Goal: Book appointment/travel/reservation

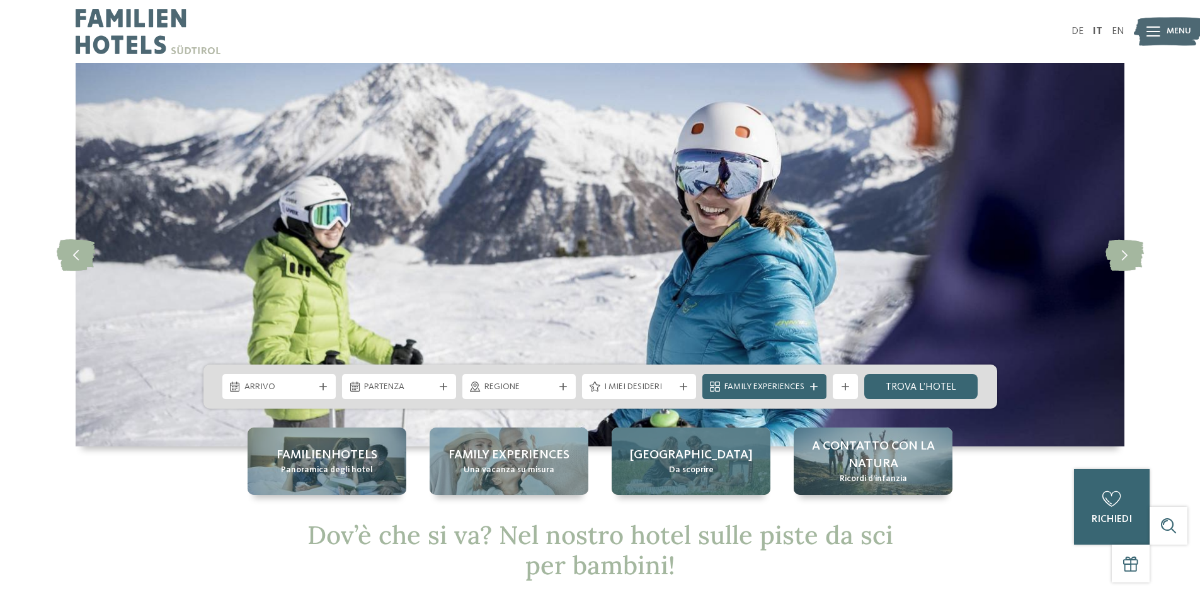
click at [686, 446] on span "[GEOGRAPHIC_DATA]" at bounding box center [691, 455] width 123 height 18
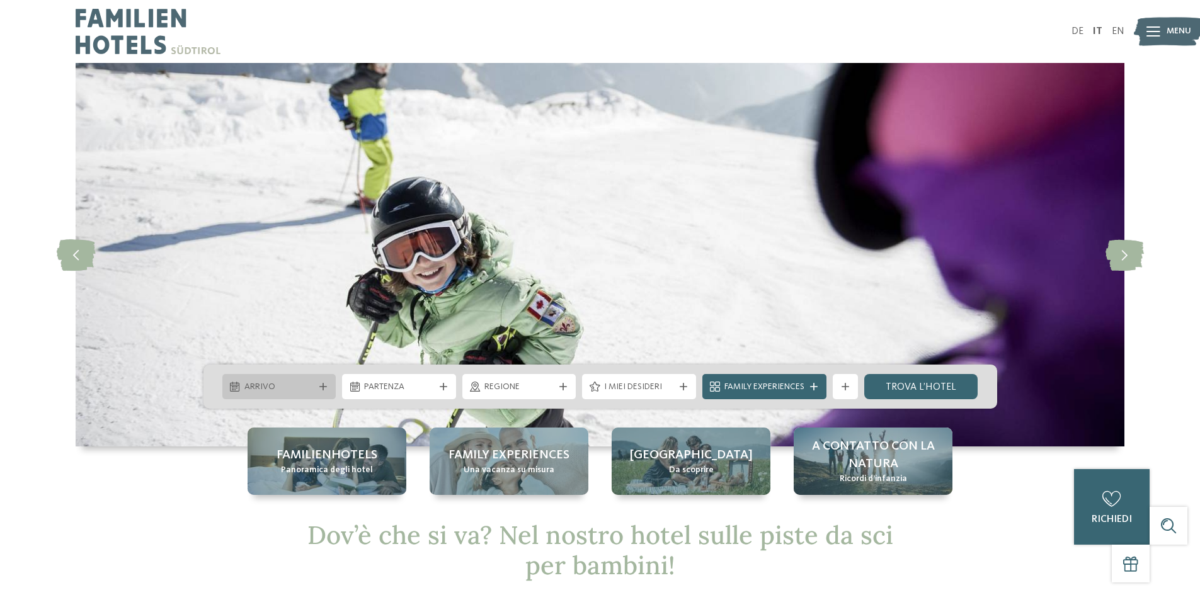
click at [273, 382] on span "Arrivo" at bounding box center [279, 387] width 70 height 13
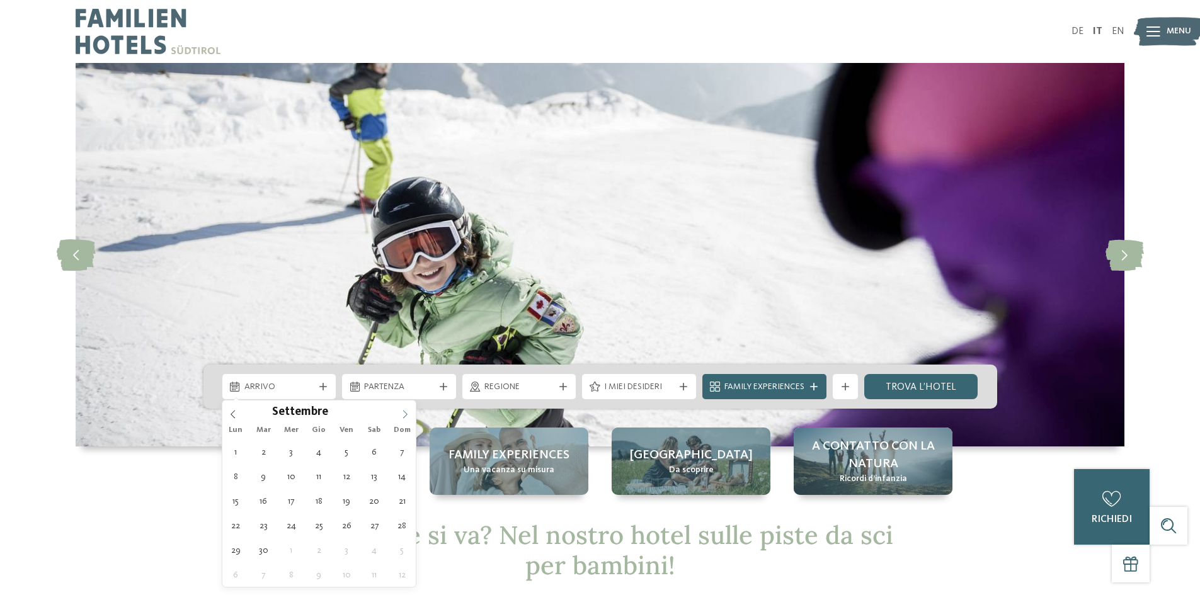
click at [405, 409] on span at bounding box center [404, 410] width 21 height 21
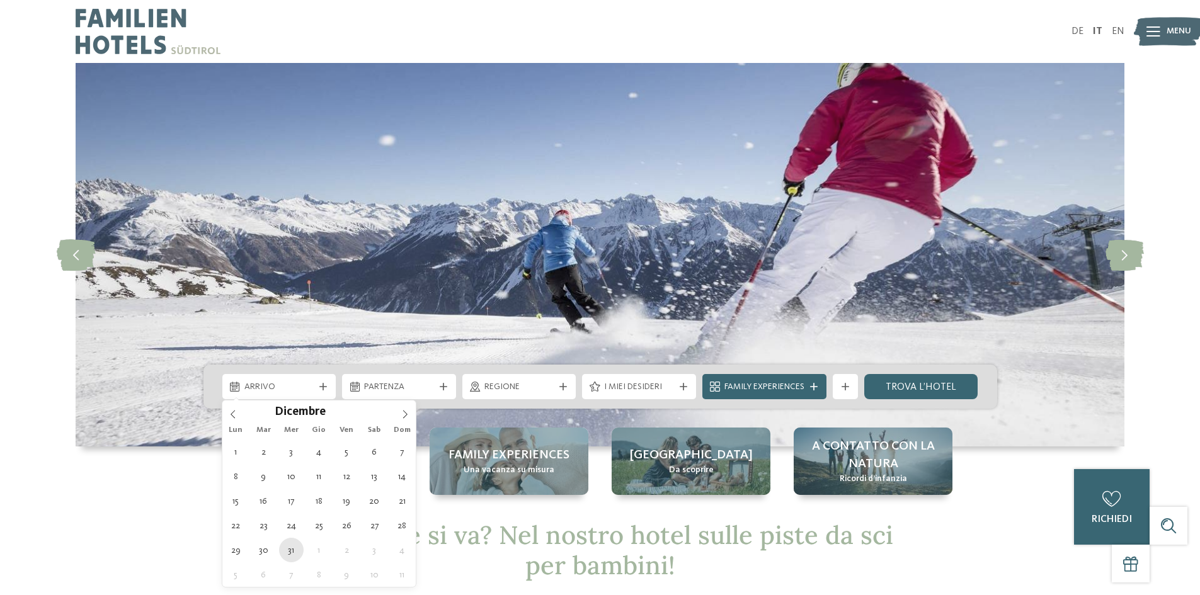
type div "31.12.2025"
type input "****"
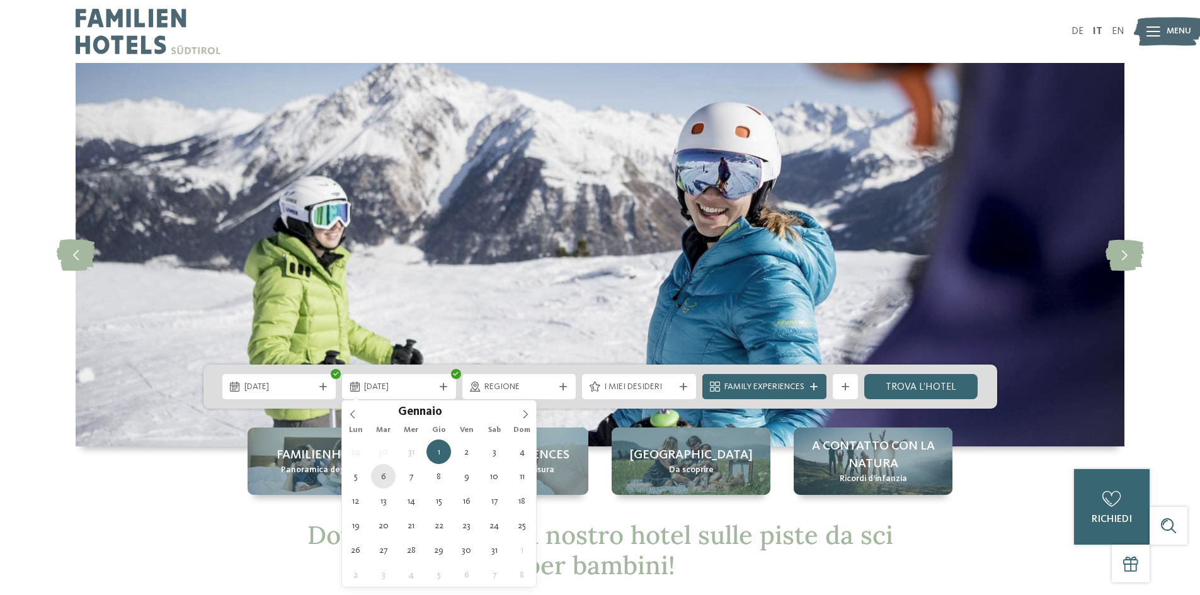
type div "06.01.2026"
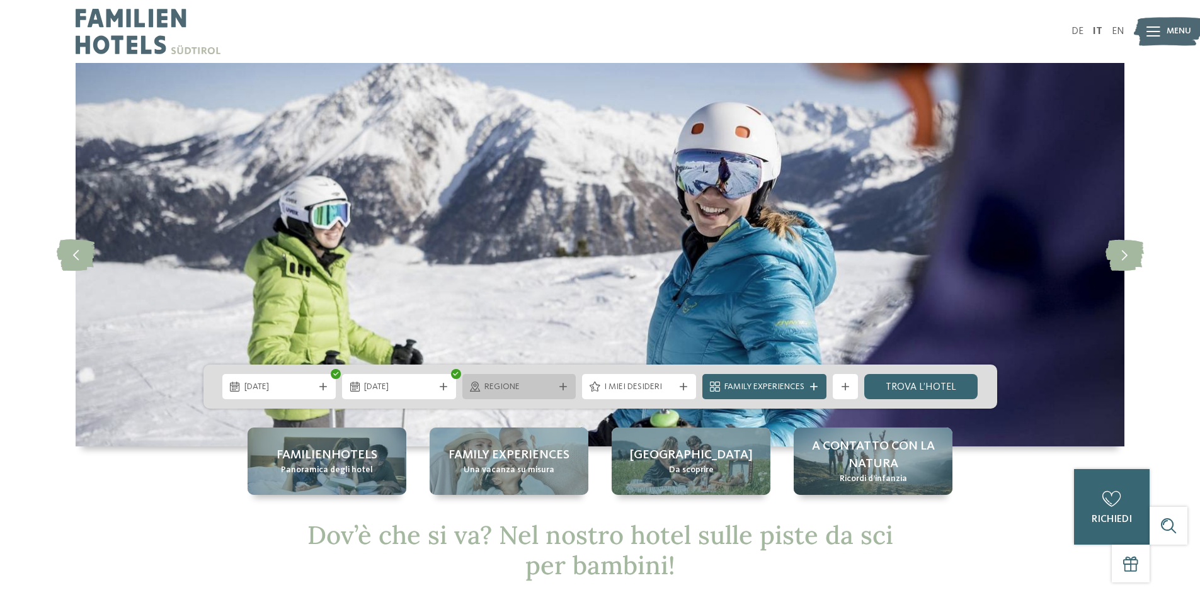
click at [542, 383] on span "Regione" at bounding box center [519, 387] width 70 height 13
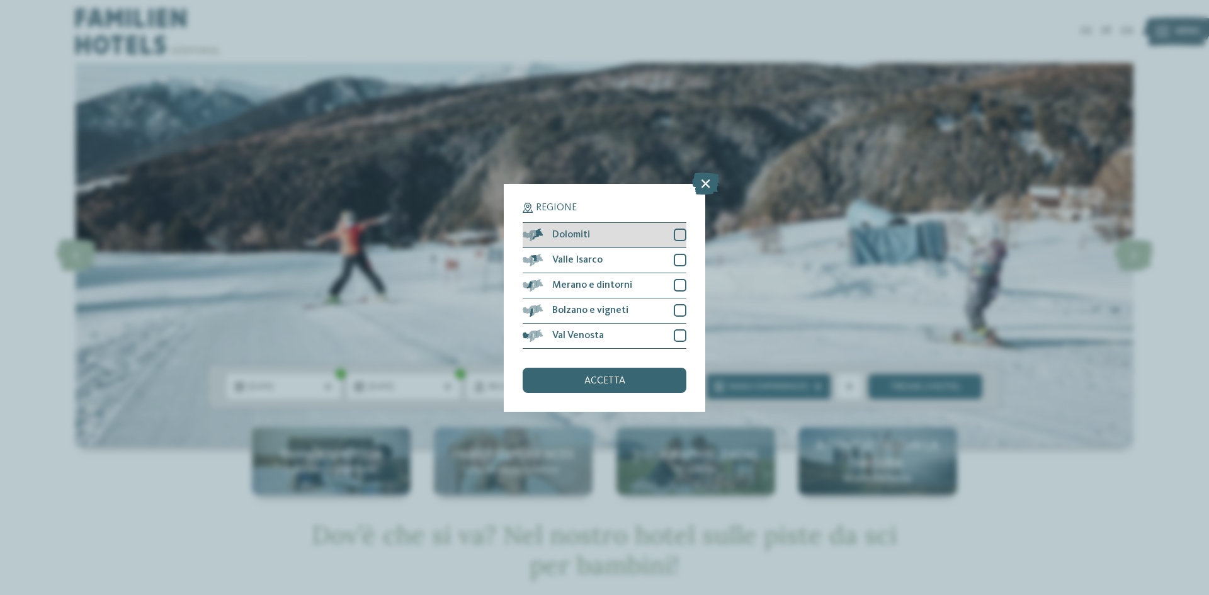
click at [680, 235] on div at bounding box center [680, 235] width 13 height 13
click at [684, 259] on div at bounding box center [680, 260] width 13 height 13
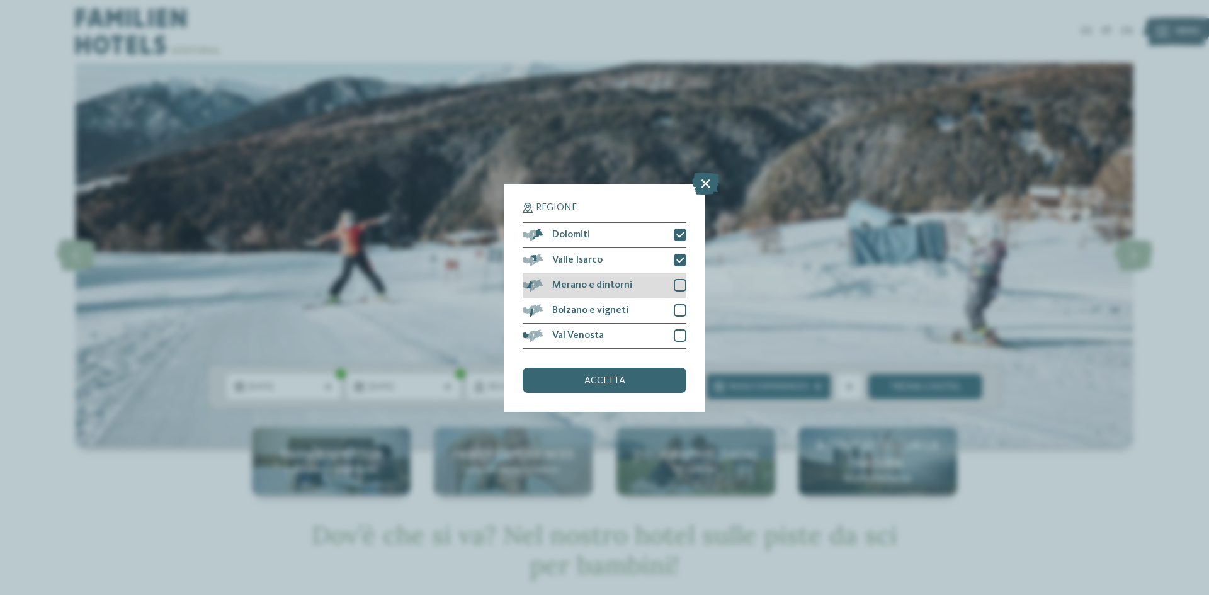
click at [684, 287] on div at bounding box center [680, 285] width 13 height 13
click at [656, 377] on div "accetta" at bounding box center [605, 380] width 164 height 25
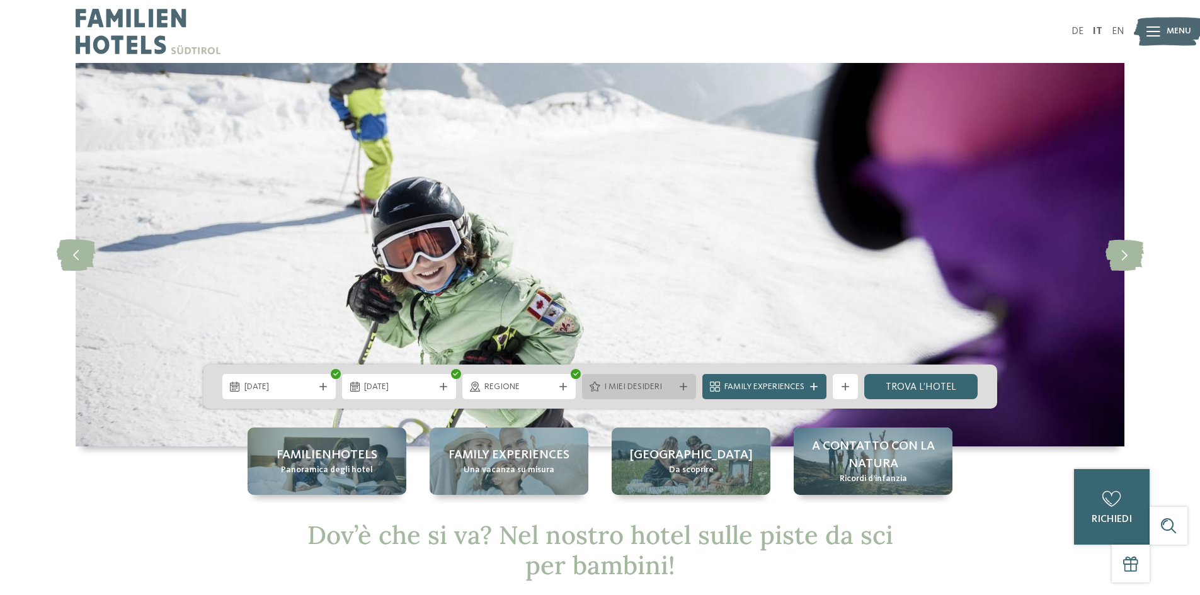
click at [672, 378] on div "I miei desideri" at bounding box center [639, 386] width 114 height 25
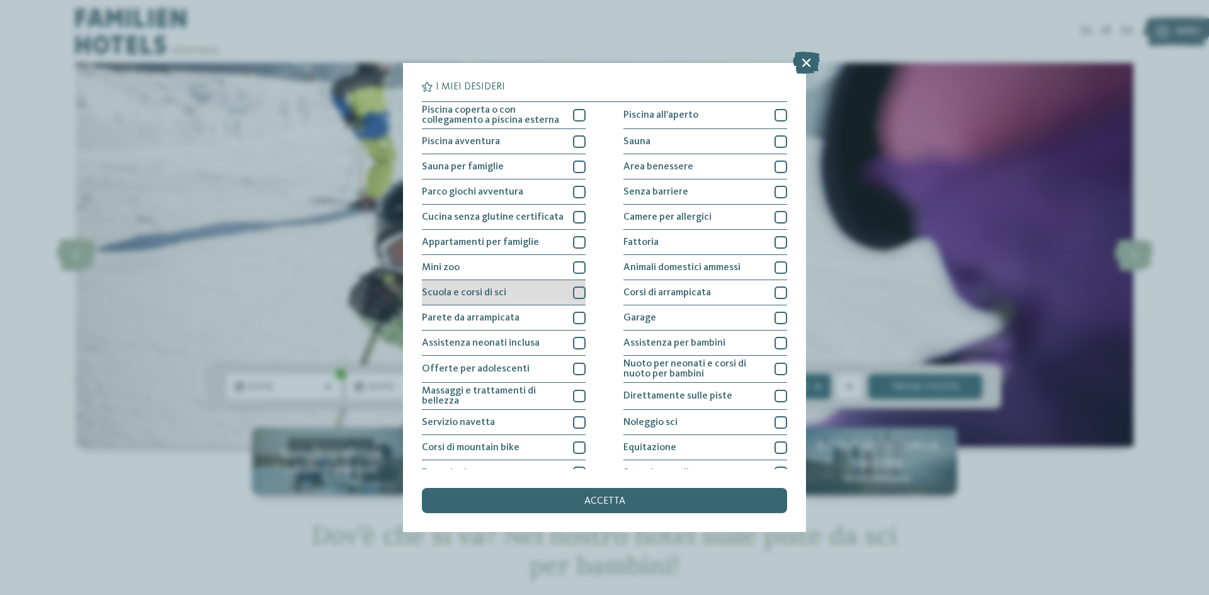
click at [576, 292] on div at bounding box center [579, 293] width 13 height 13
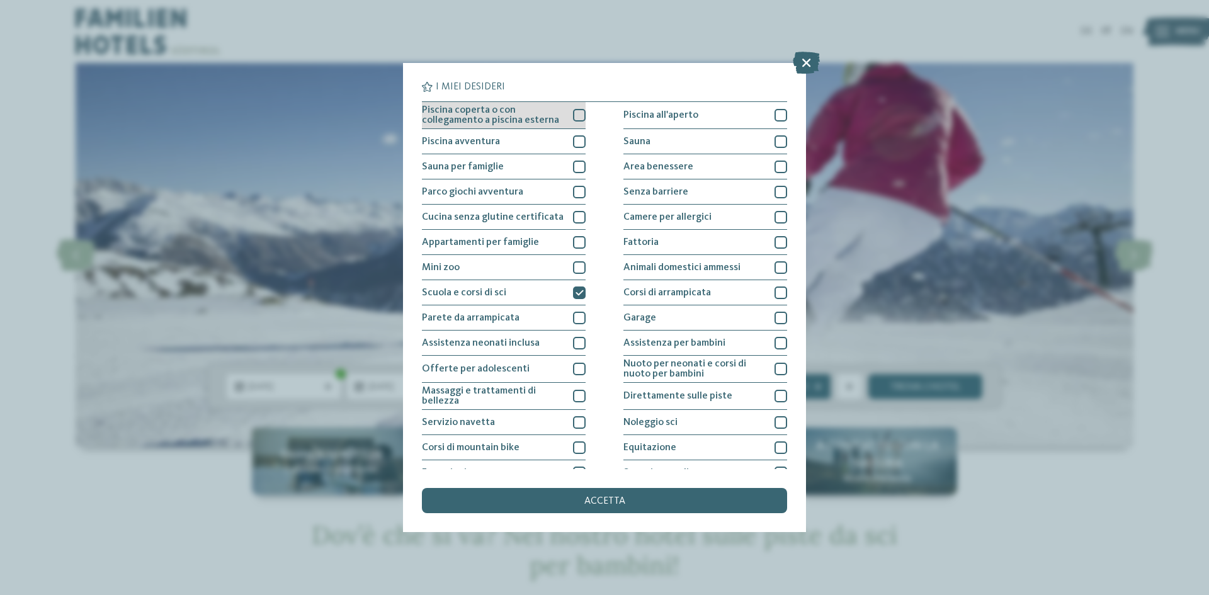
click at [576, 114] on div at bounding box center [579, 115] width 13 height 13
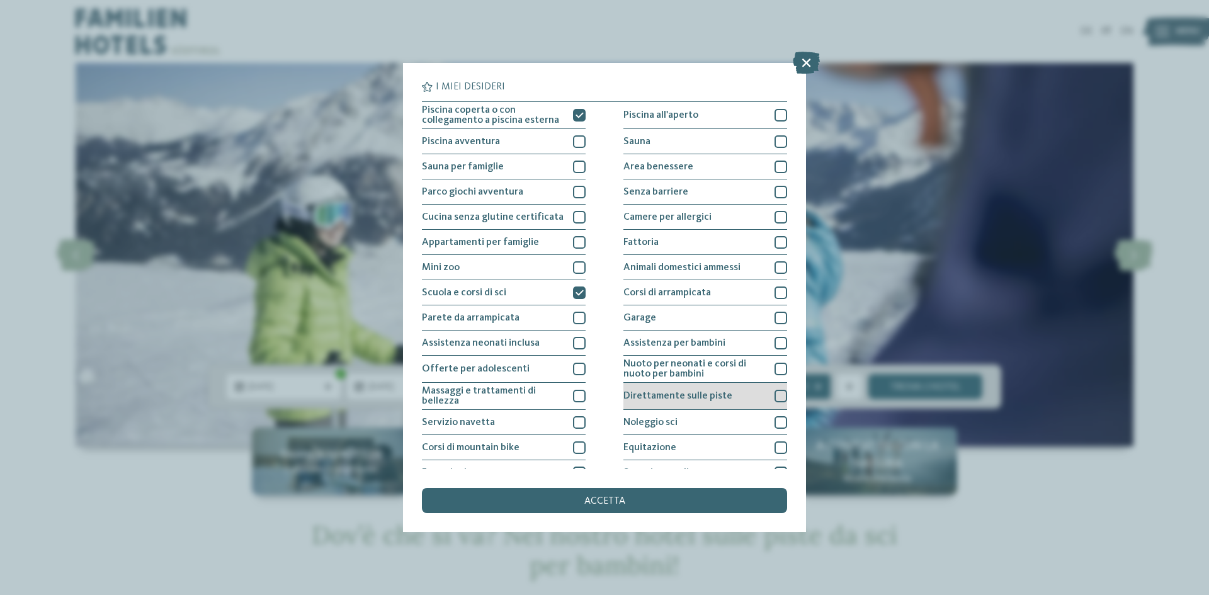
click at [775, 394] on div at bounding box center [781, 396] width 13 height 13
click at [775, 420] on div at bounding box center [781, 422] width 13 height 13
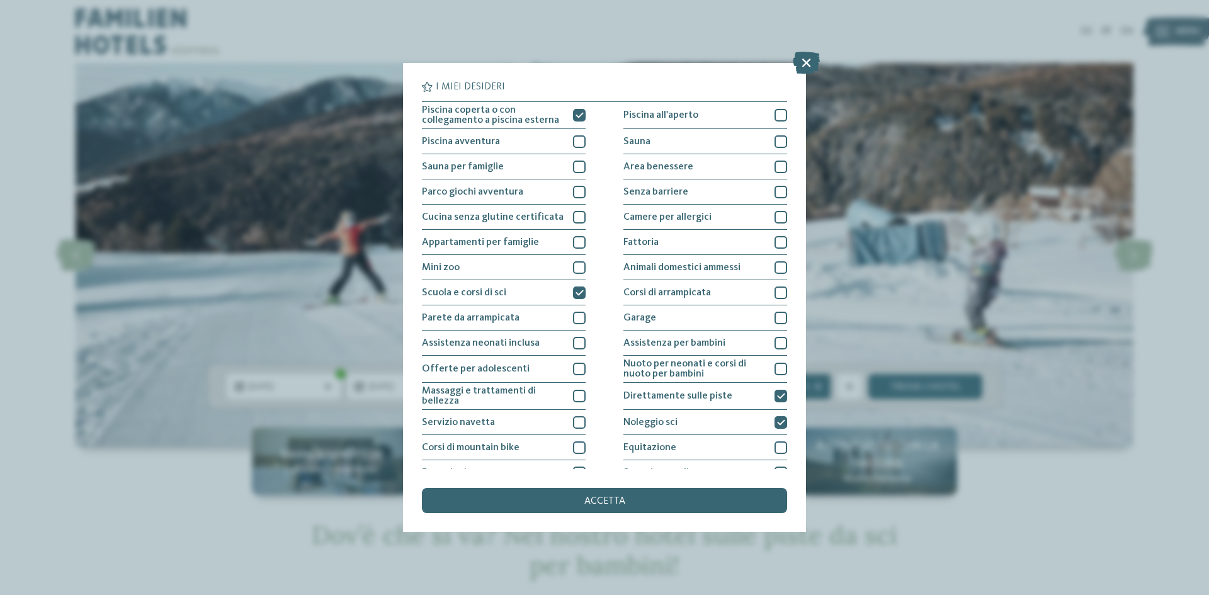
click at [649, 508] on div "accetta" at bounding box center [604, 500] width 365 height 25
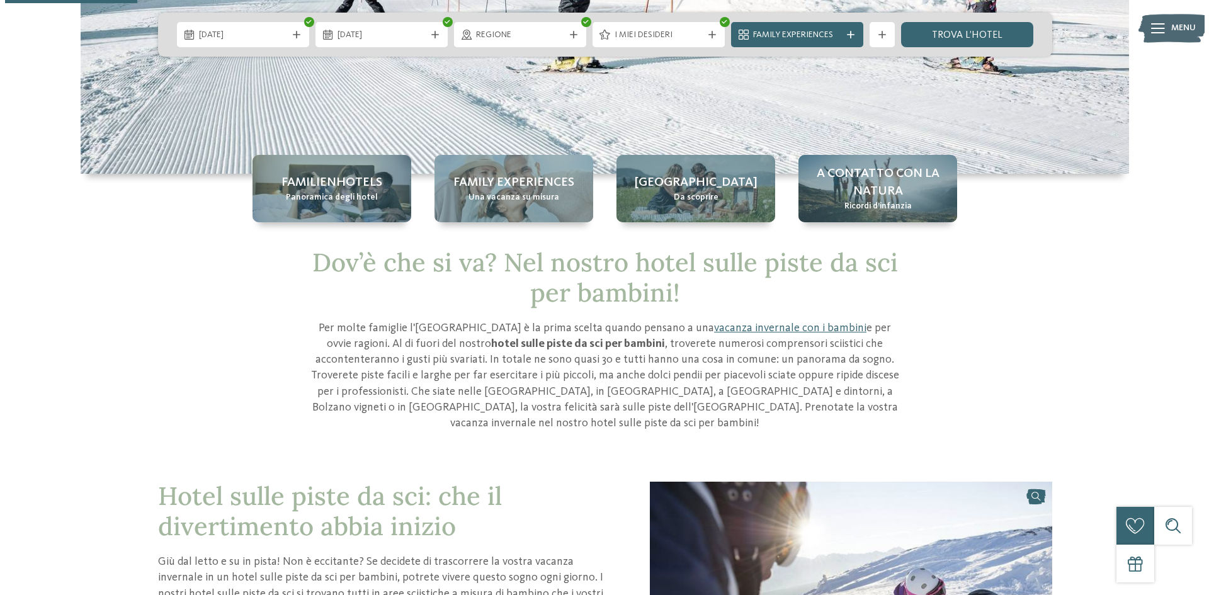
scroll to position [126, 0]
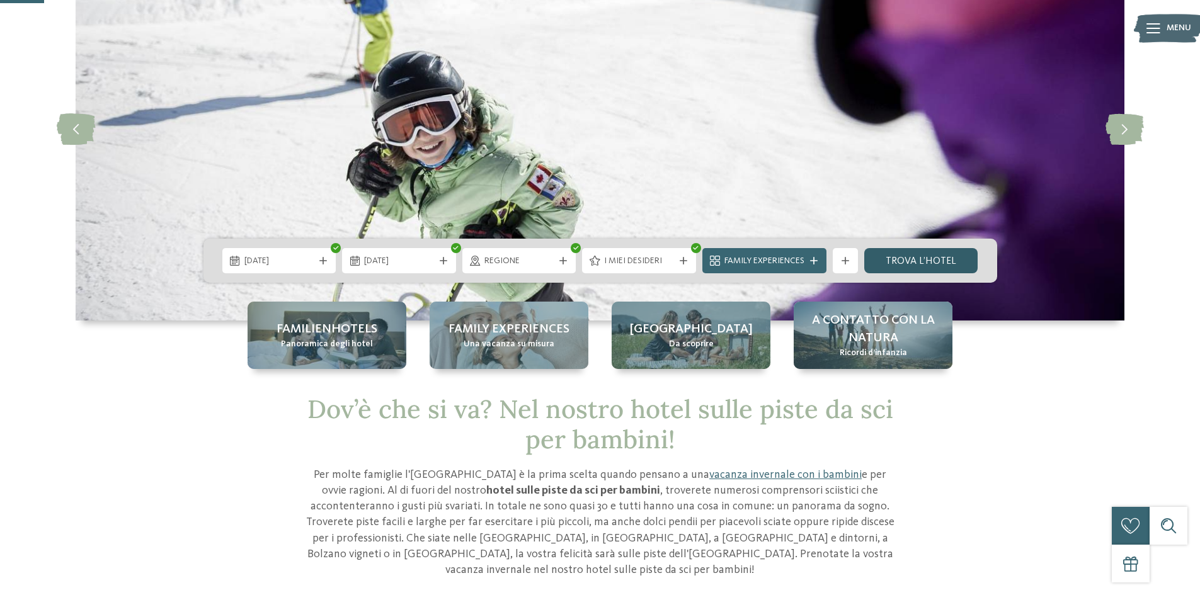
click at [910, 258] on link "trova l’hotel" at bounding box center [921, 260] width 114 height 25
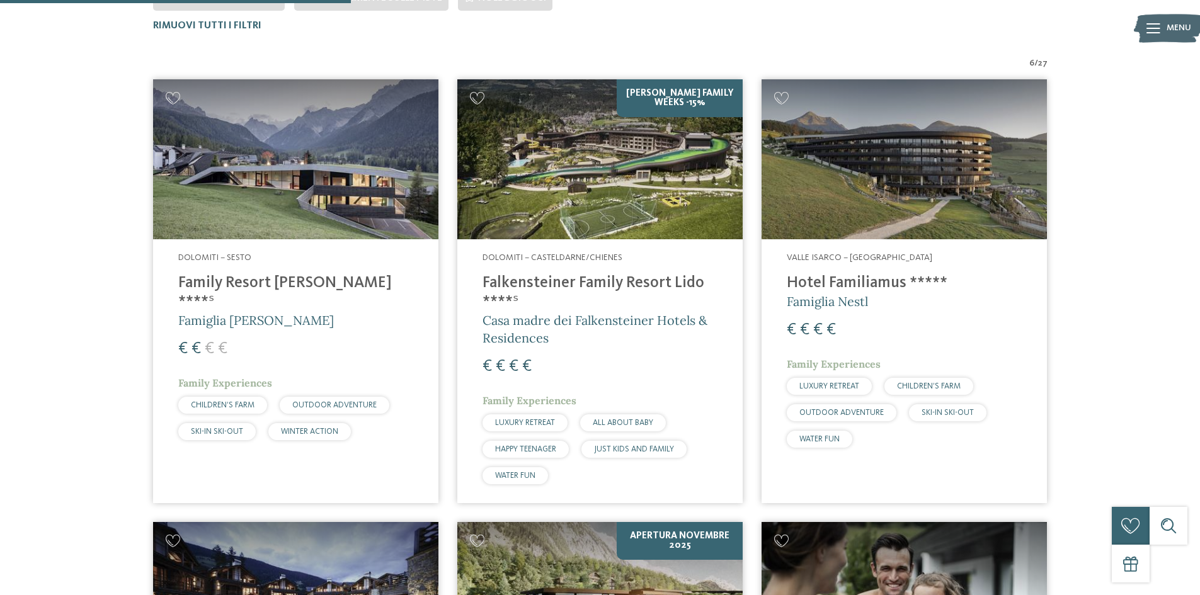
scroll to position [445, 0]
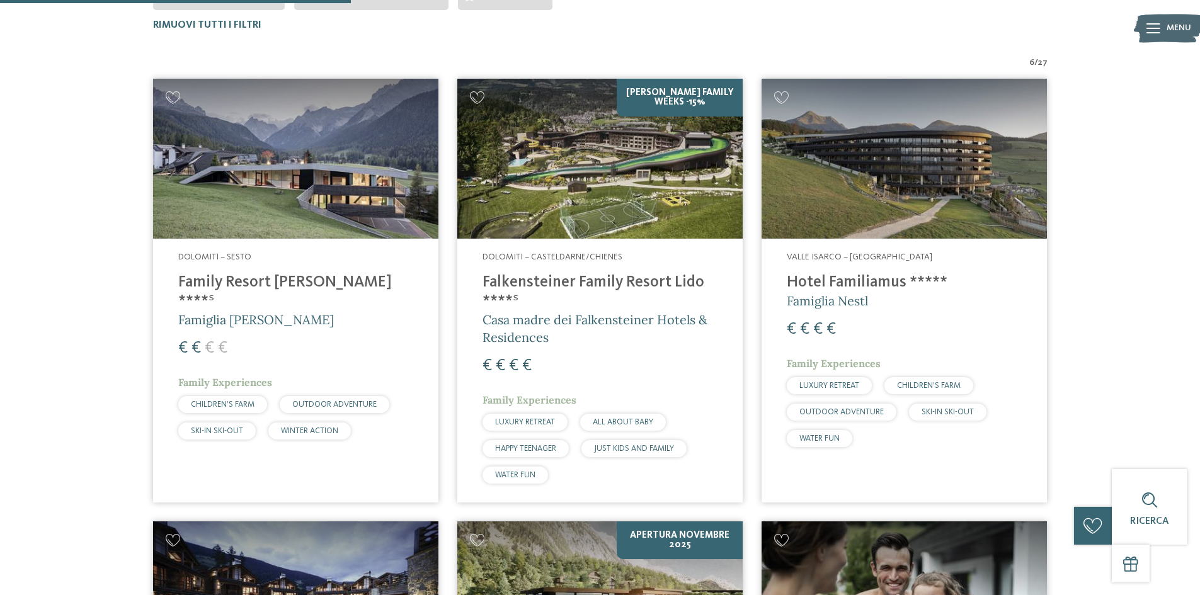
click at [283, 283] on h4 "Family Resort Rainer ****ˢ" at bounding box center [295, 292] width 235 height 38
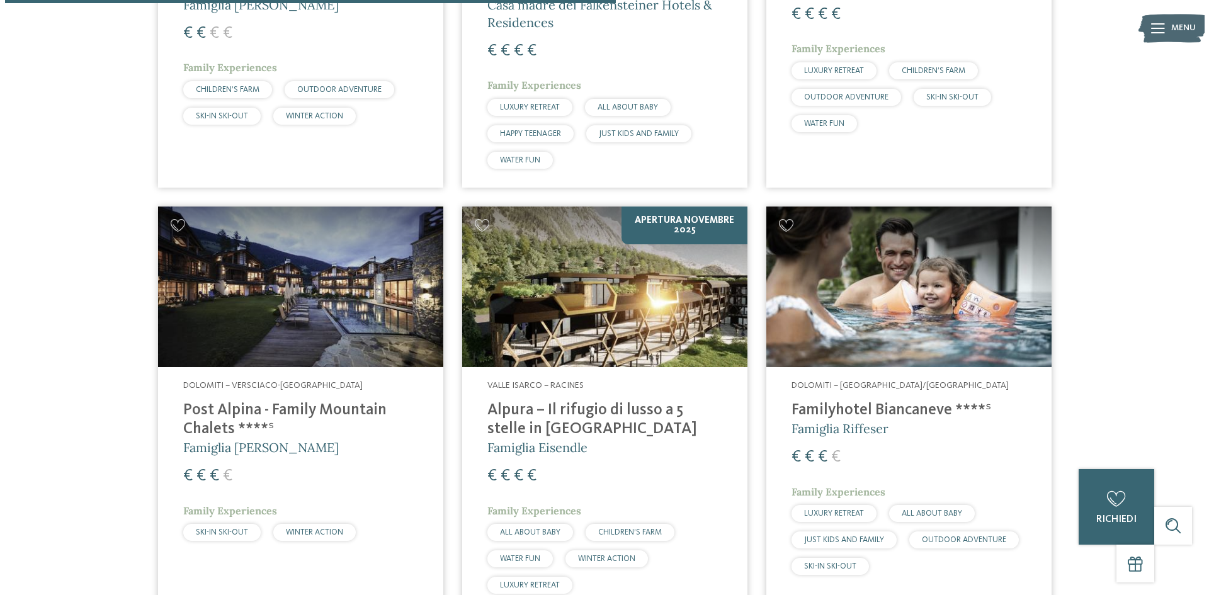
scroll to position [822, 0]
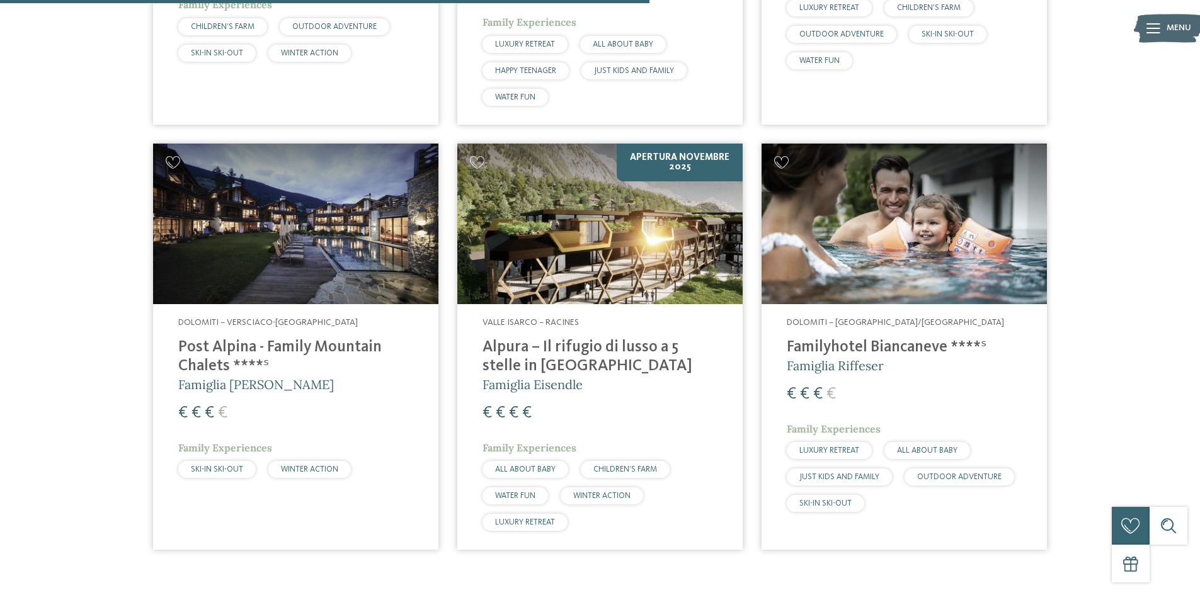
click at [612, 336] on div "Valle Isarco – Racines Alpura – Il rifugio di lusso a 5 stelle in Alto Adige Fa…" at bounding box center [599, 427] width 285 height 246
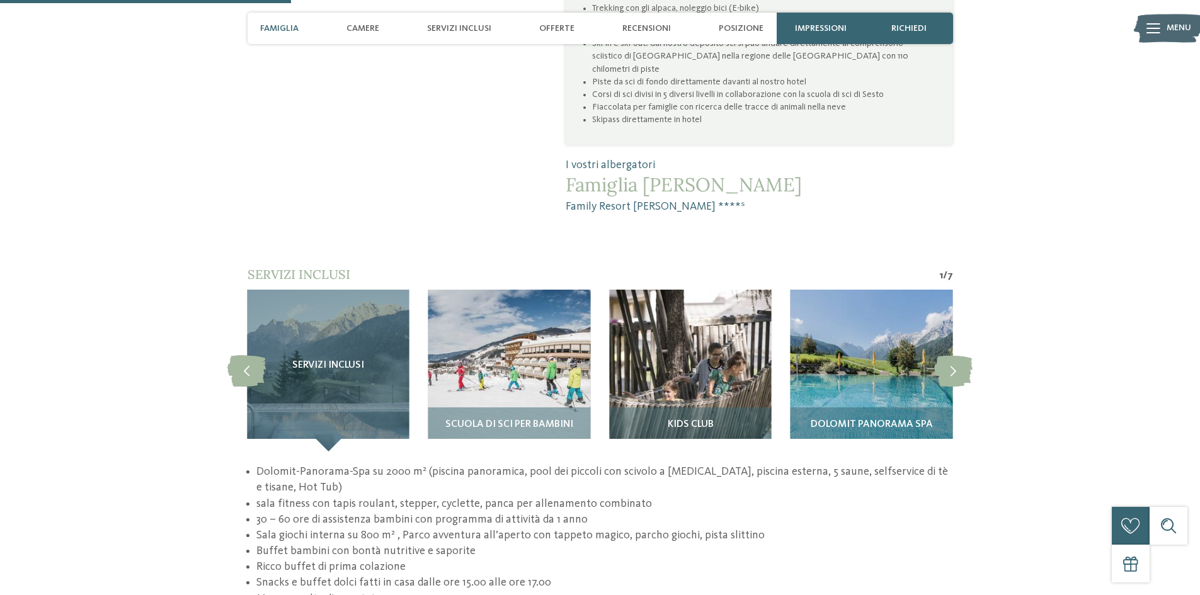
scroll to position [1008, 0]
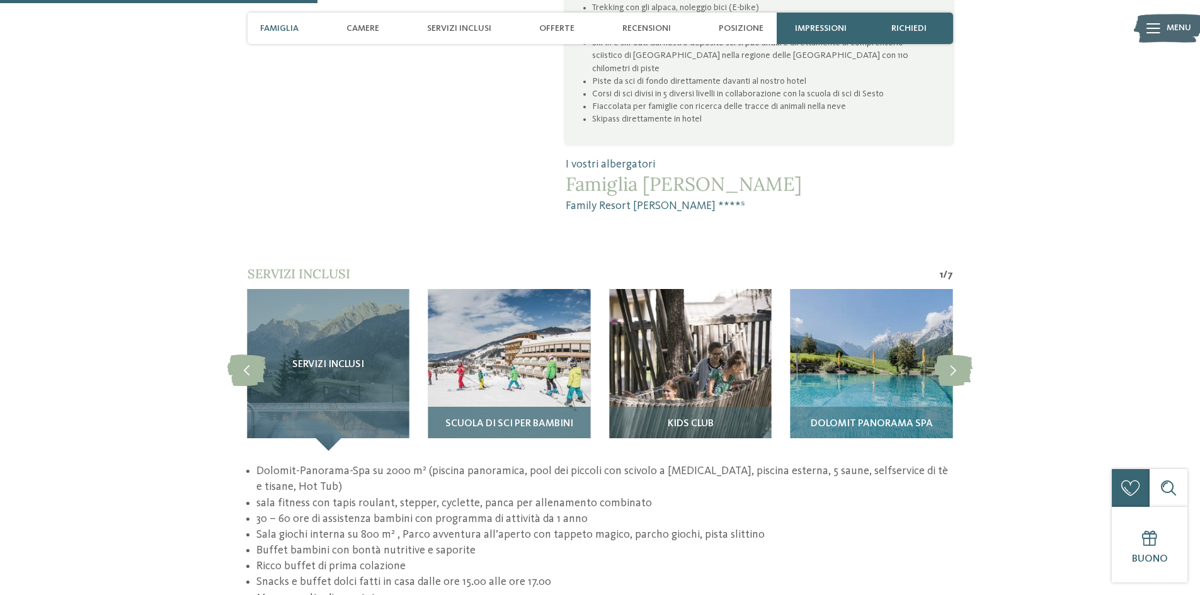
click at [493, 328] on img at bounding box center [509, 370] width 162 height 162
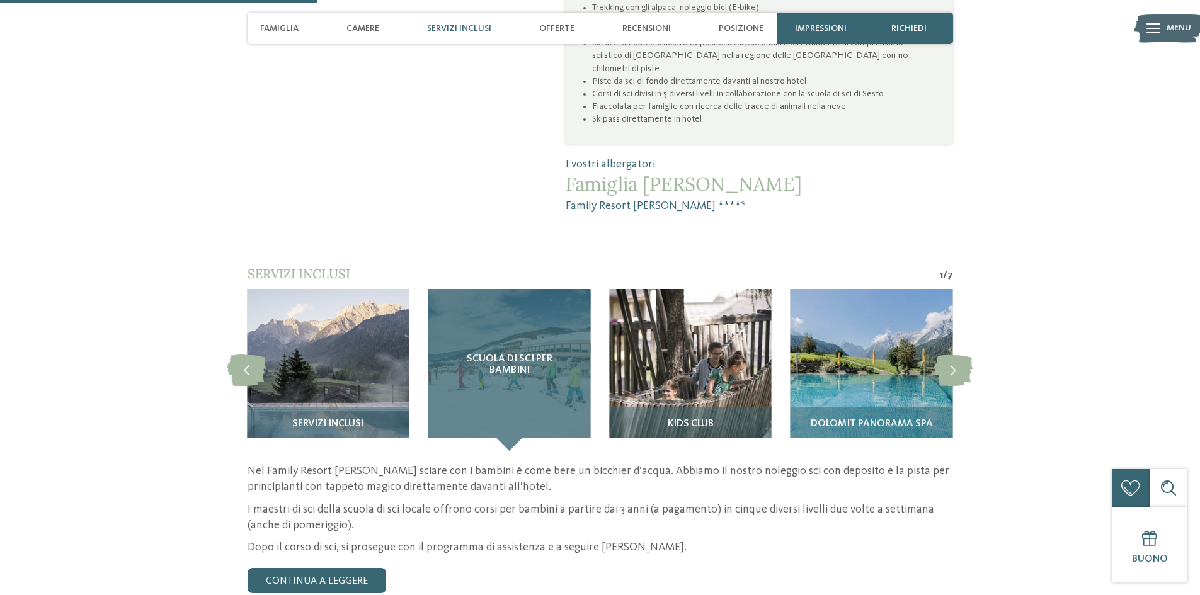
click at [508, 386] on div "Scuola di sci per bambini" at bounding box center [509, 370] width 162 height 162
click at [499, 354] on span "Scuola di sci per bambini" at bounding box center [508, 365] width 111 height 22
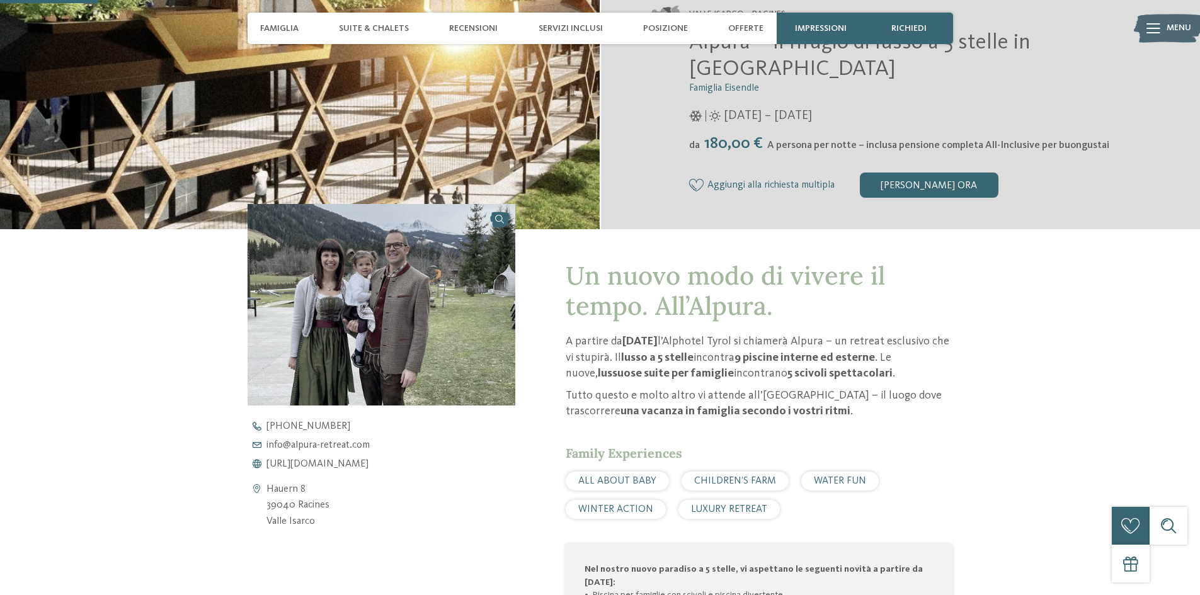
scroll to position [315, 0]
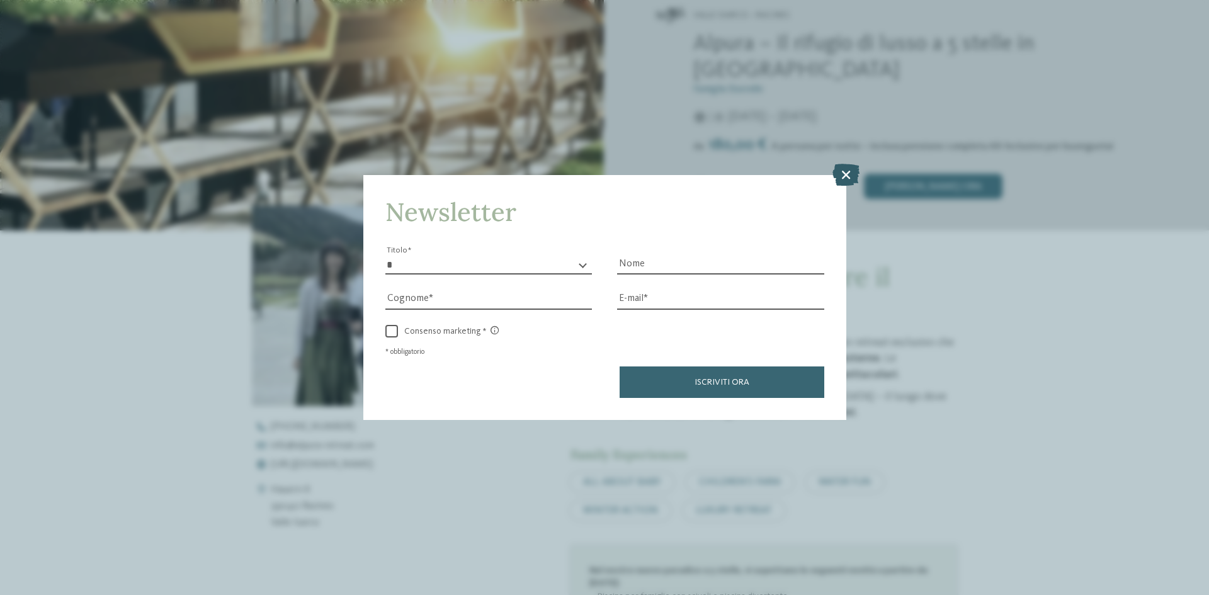
click at [848, 178] on icon at bounding box center [845, 175] width 27 height 22
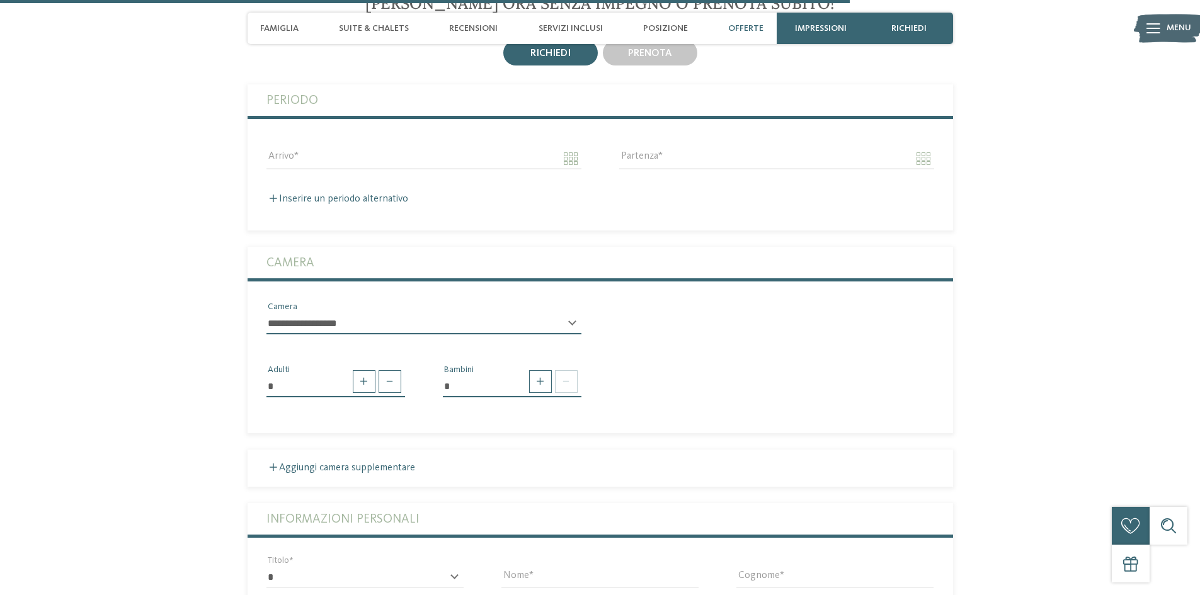
scroll to position [3023, 0]
